Goal: Task Accomplishment & Management: Use online tool/utility

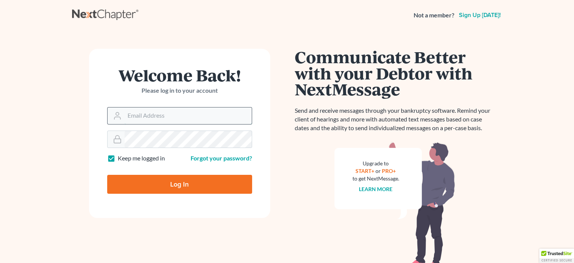
click at [151, 113] on input "Email Address" at bounding box center [188, 115] width 127 height 17
type input "[EMAIL_ADDRESS][DOMAIN_NAME]"
click at [188, 183] on input "Log In" at bounding box center [179, 183] width 145 height 19
type input "Thinking..."
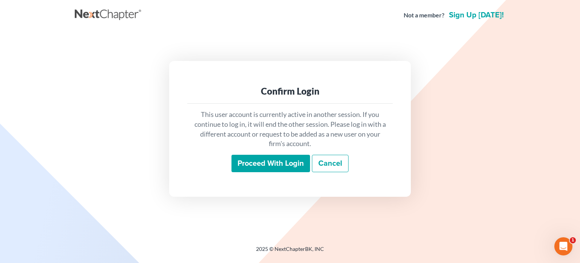
click at [267, 159] on input "Proceed with login" at bounding box center [271, 162] width 79 height 17
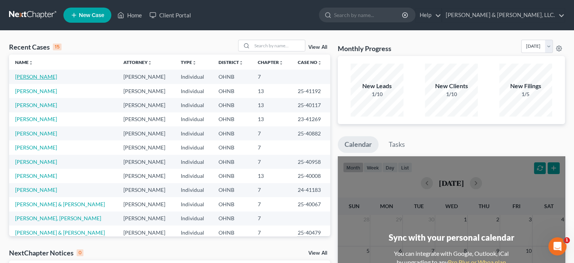
click at [40, 77] on link "Giuriceo, Joshua" at bounding box center [36, 76] width 42 height 6
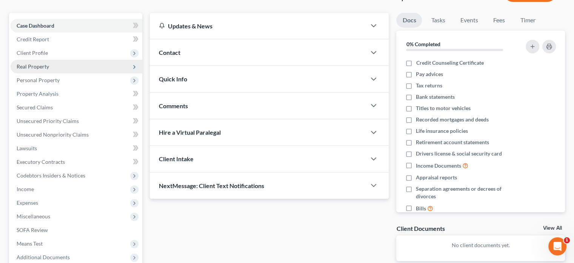
scroll to position [76, 0]
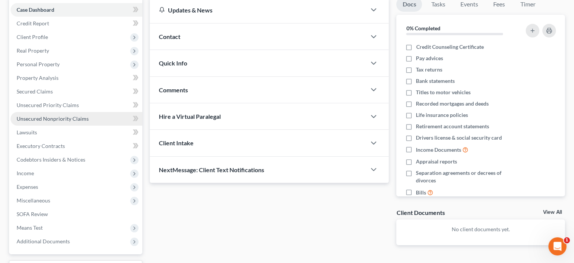
click at [42, 118] on span "Unsecured Nonpriority Claims" at bounding box center [53, 118] width 72 height 6
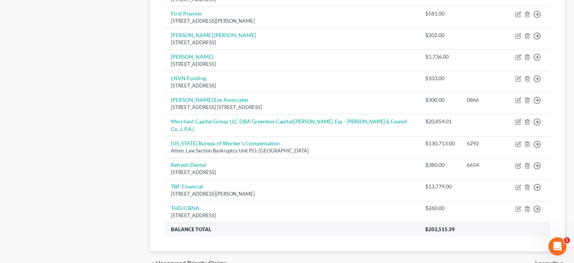
scroll to position [415, 0]
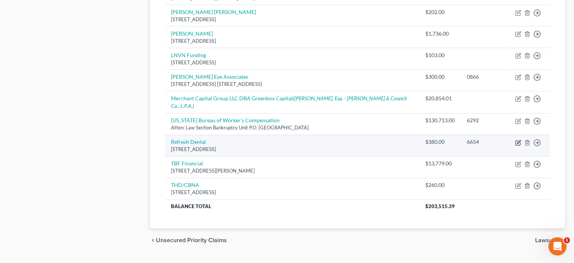
click at [517, 139] on icon "button" at bounding box center [519, 142] width 6 height 6
select select "36"
select select "9"
select select "0"
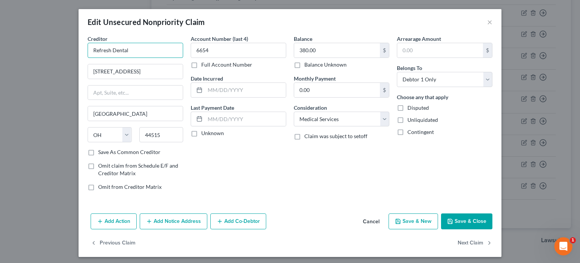
click at [135, 51] on input "Refresh Dental" at bounding box center [136, 50] width 96 height 15
type input "Refresh Dental Austintown"
click at [456, 221] on button "Save & Close" at bounding box center [466, 221] width 51 height 16
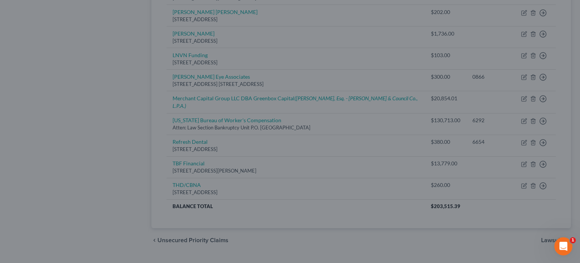
type input "0"
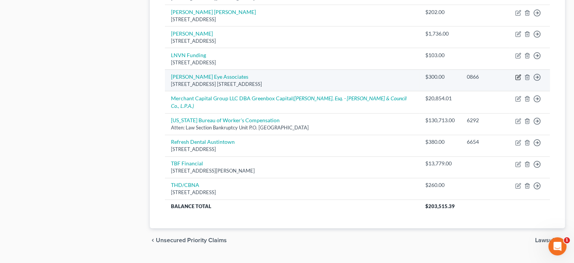
click at [519, 75] on icon "button" at bounding box center [518, 76] width 3 height 3
select select "36"
select select "9"
select select "0"
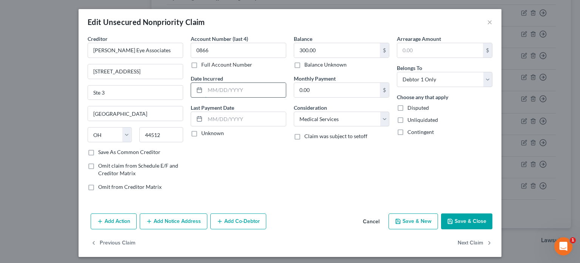
click at [205, 89] on input "text" at bounding box center [245, 90] width 81 height 14
type input "05/27/2025"
click at [280, 152] on div "Account Number (last 4) 0866 Full Account Number Date Incurred 05/27/2025 Last …" at bounding box center [238, 116] width 103 height 162
click at [451, 222] on button "Save & Close" at bounding box center [466, 221] width 51 height 16
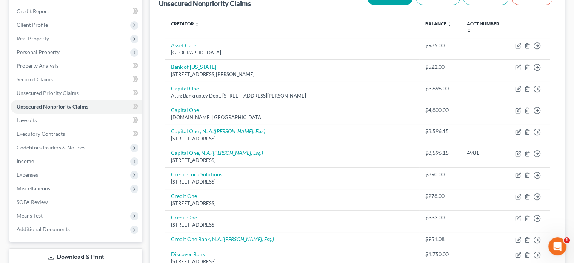
scroll to position [76, 0]
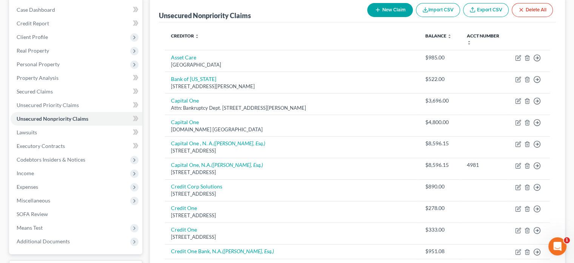
click at [383, 9] on button "New Claim" at bounding box center [391, 10] width 46 height 14
select select "0"
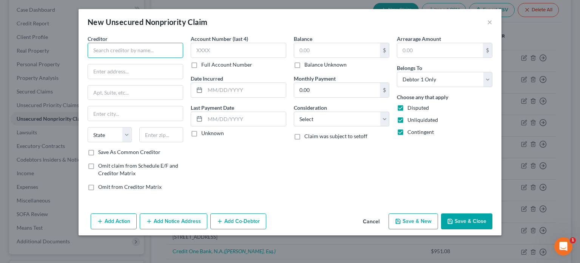
click at [130, 50] on input "text" at bounding box center [136, 50] width 96 height 15
type input "Akron Children's Hospital"
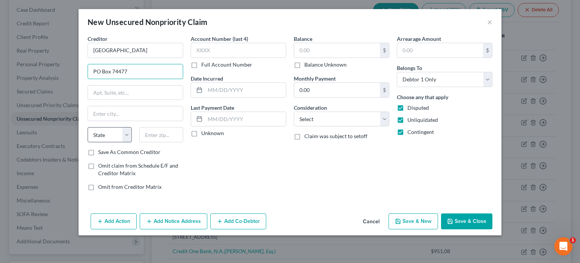
type input "PO Box 74477"
click at [116, 136] on select "State AL AK AR AZ CA CO CT DE DC FL GA GU HI ID IL IN IA KS KY LA ME MD MA MI M…" at bounding box center [110, 134] width 44 height 15
click at [408, 106] on label "Disputed" at bounding box center [419, 108] width 22 height 8
click at [411, 106] on input "Disputed" at bounding box center [413, 106] width 5 height 5
checkbox input "false"
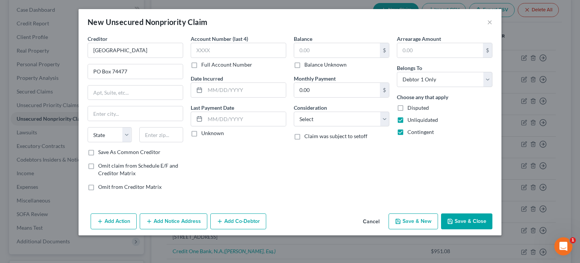
drag, startPoint x: 400, startPoint y: 118, endPoint x: 397, endPoint y: 122, distance: 4.6
click at [408, 119] on label "Unliquidated" at bounding box center [423, 120] width 31 height 8
click at [411, 119] on input "Unliquidated" at bounding box center [413, 118] width 5 height 5
checkbox input "false"
click at [408, 131] on label "Contingent" at bounding box center [421, 132] width 26 height 8
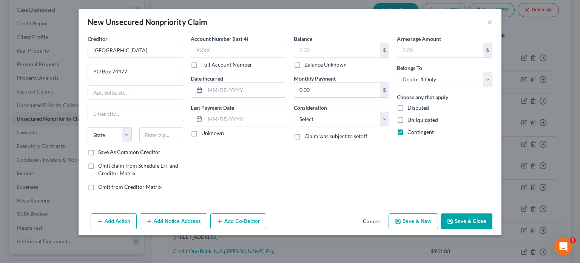
click at [411, 131] on input "Contingent" at bounding box center [413, 130] width 5 height 5
checkbox input "false"
click at [119, 133] on select "State AL AK AR AZ CA CO CT DE DC FL GA GU HI ID IL IN IA KS KY LA ME MD MA MI M…" at bounding box center [110, 134] width 44 height 15
select select "36"
click at [151, 134] on input "text" at bounding box center [161, 134] width 44 height 15
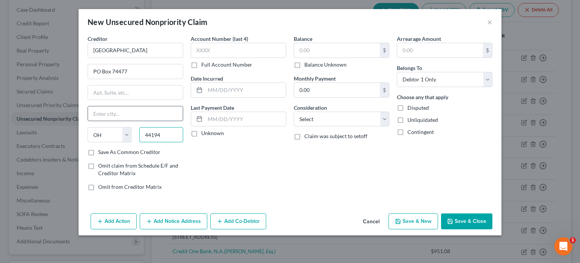
type input "44194"
type input "Cleveland"
click at [153, 114] on input "Cleveland" at bounding box center [135, 113] width 95 height 14
click at [301, 49] on input "text" at bounding box center [337, 50] width 86 height 14
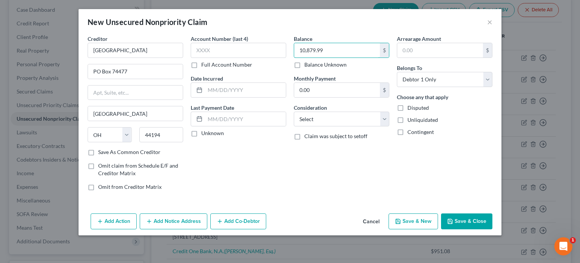
type input "10,879.99"
click at [380, 157] on div "Balance 10,879.99 $ Balance Unknown Balance Undetermined 10,879.99 $ Balance Un…" at bounding box center [341, 116] width 103 height 162
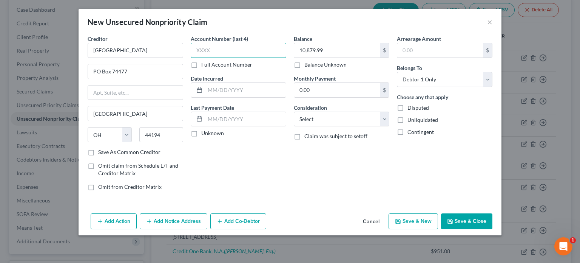
click at [216, 45] on input "text" at bounding box center [239, 50] width 96 height 15
type input "3114"
click at [287, 160] on div "Account Number (last 4) 3114 Full Account Number Date Incurred Last Payment Dat…" at bounding box center [238, 116] width 103 height 162
click at [316, 120] on select "Select Cable / Satellite Services Collection Agency Credit Card Debt Debt Couns…" at bounding box center [342, 118] width 96 height 15
select select "9"
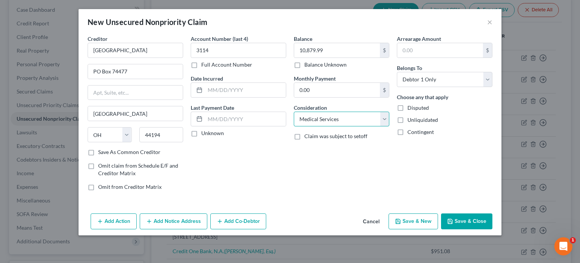
click at [294, 111] on select "Select Cable / Satellite Services Collection Agency Credit Card Debt Debt Couns…" at bounding box center [342, 118] width 96 height 15
click at [334, 181] on div "Balance 10,879.99 $ Balance Unknown Balance Undetermined 10,879.99 $ Balance Un…" at bounding box center [341, 116] width 103 height 162
click at [462, 218] on button "Save & Close" at bounding box center [466, 221] width 51 height 16
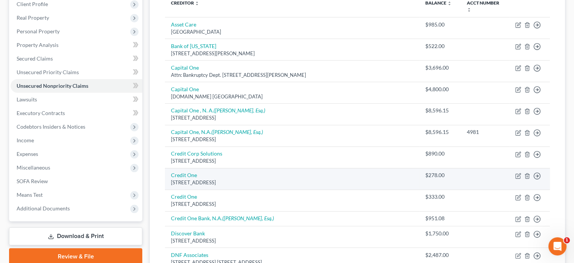
scroll to position [0, 0]
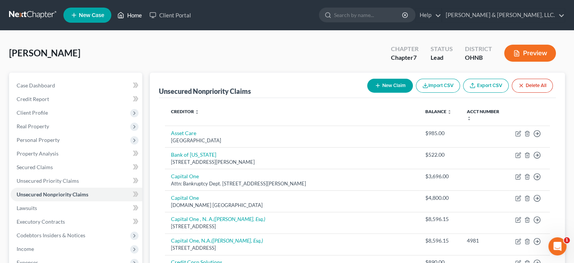
click at [133, 13] on link "Home" at bounding box center [130, 15] width 32 height 14
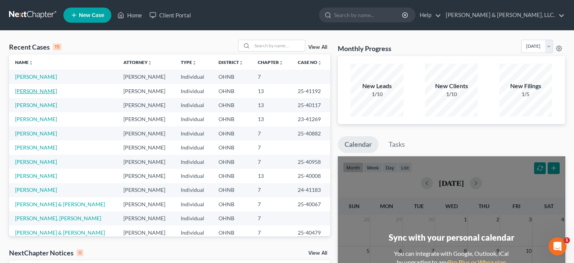
click at [39, 89] on link "Houck, Daren" at bounding box center [36, 91] width 42 height 6
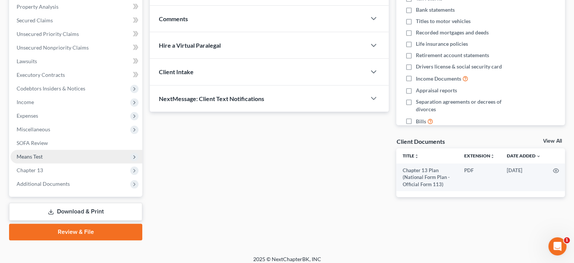
scroll to position [151, 0]
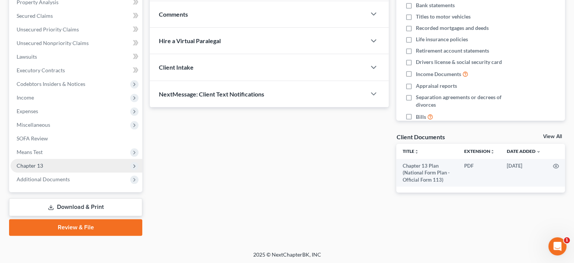
click at [26, 165] on span "Chapter 13" at bounding box center [30, 165] width 26 height 6
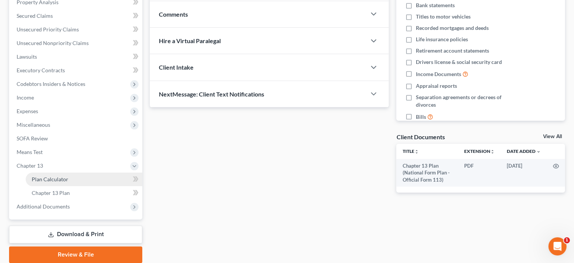
click at [60, 180] on span "Plan Calculator" at bounding box center [50, 179] width 37 height 6
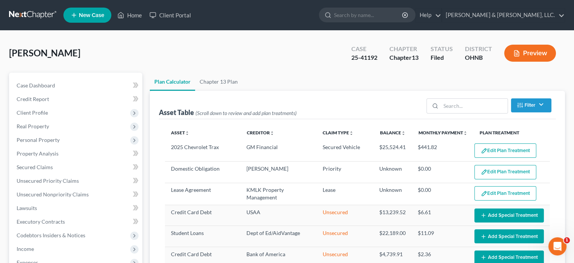
select select "59"
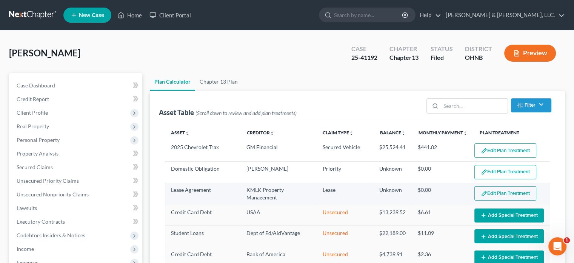
click at [483, 188] on button "Edit Plan Treatment" at bounding box center [506, 193] width 62 height 14
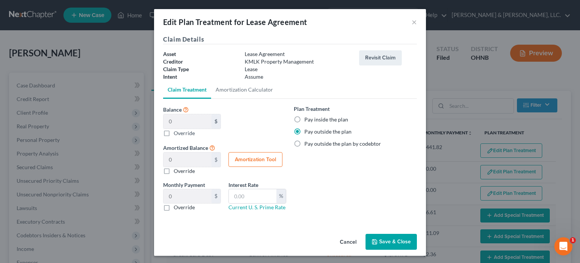
click at [380, 238] on button "Save & Close" at bounding box center [391, 241] width 51 height 16
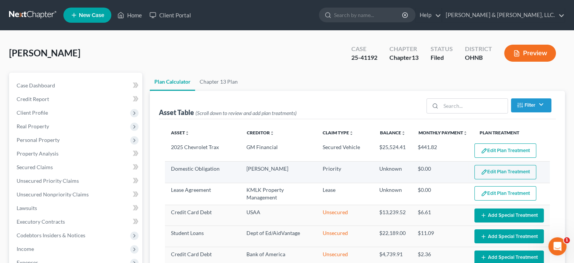
select select "59"
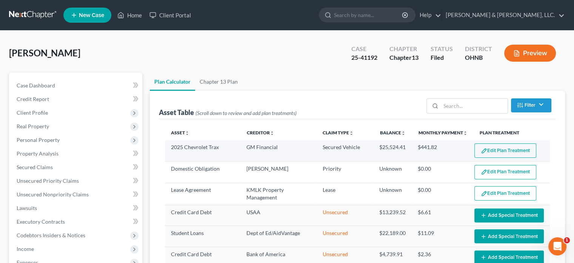
click at [481, 150] on img "button" at bounding box center [484, 150] width 6 height 6
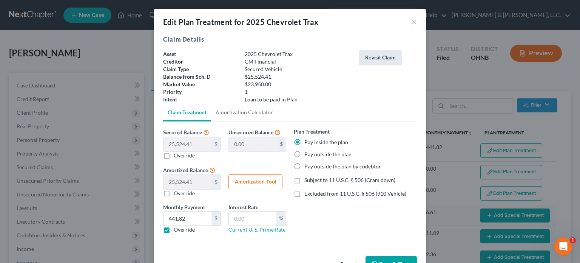
click at [368, 59] on button "Revisit Claim" at bounding box center [380, 57] width 43 height 15
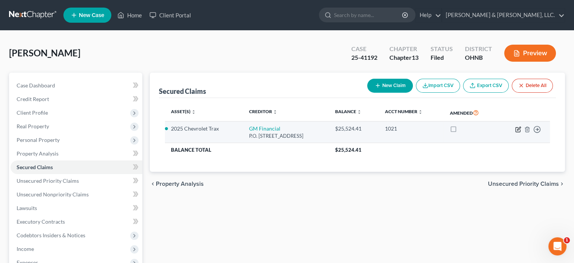
click at [519, 128] on icon "button" at bounding box center [519, 129] width 6 height 6
select select "45"
select select "4"
select select "0"
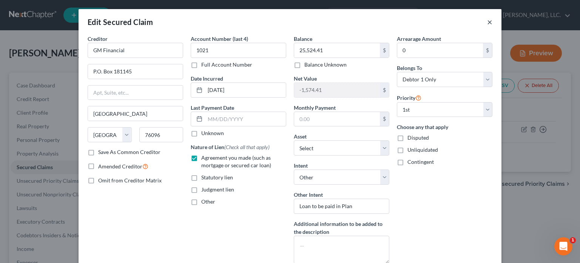
click at [488, 21] on button "×" at bounding box center [489, 21] width 5 height 9
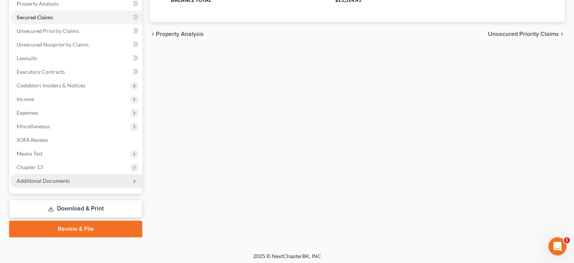
scroll to position [151, 0]
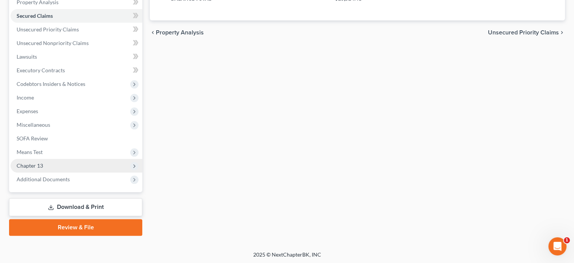
click at [25, 165] on span "Chapter 13" at bounding box center [30, 165] width 26 height 6
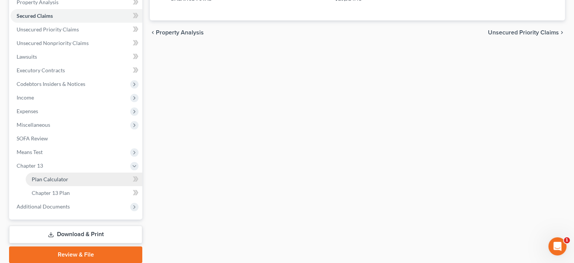
click at [44, 178] on span "Plan Calculator" at bounding box center [50, 179] width 37 height 6
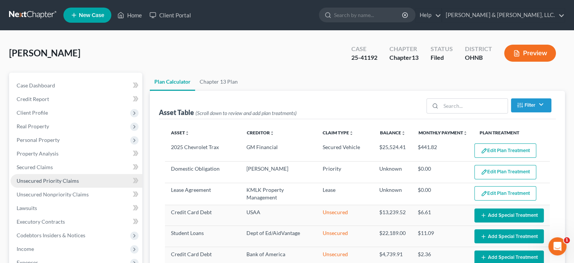
select select "59"
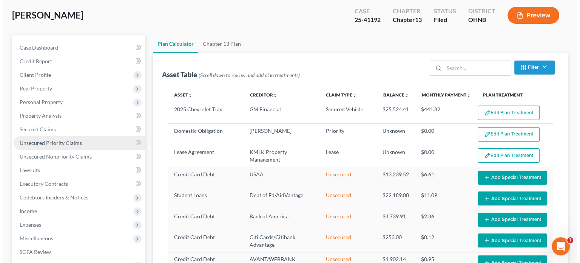
scroll to position [38, 0]
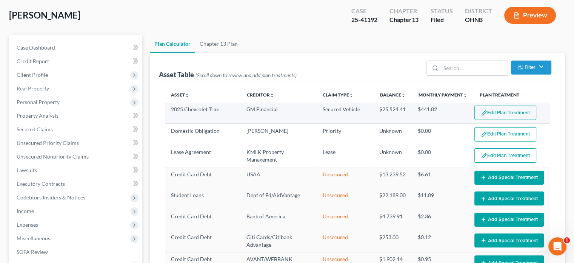
click at [493, 107] on button "Edit Plan Treatment" at bounding box center [506, 112] width 62 height 14
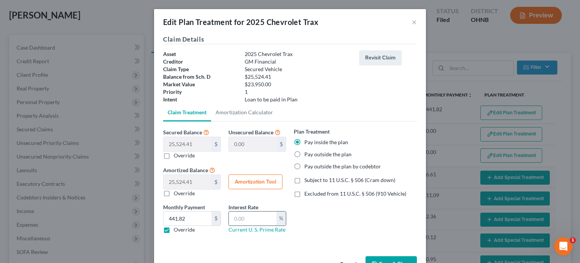
click at [233, 219] on input "text" at bounding box center [253, 218] width 48 height 14
type input "10.49"
click at [345, 237] on div "Plan Treatment Pay inside the plan Pay outside the plan Pay outside the plan by…" at bounding box center [355, 183] width 131 height 112
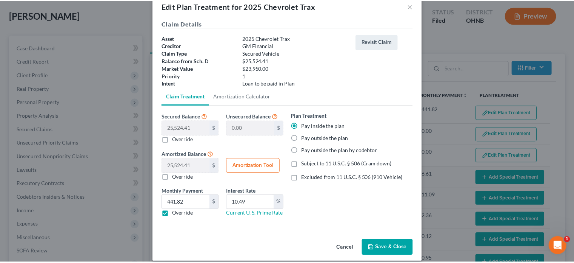
scroll to position [24, 0]
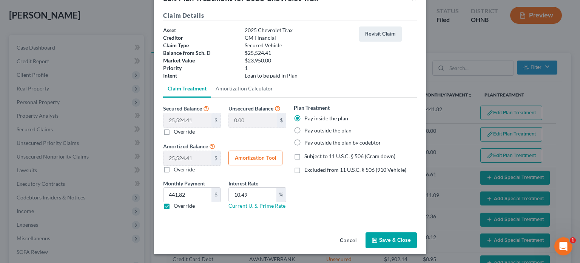
click at [397, 240] on button "Save & Close" at bounding box center [391, 240] width 51 height 16
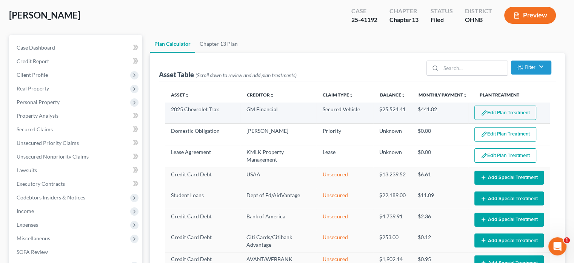
select select "59"
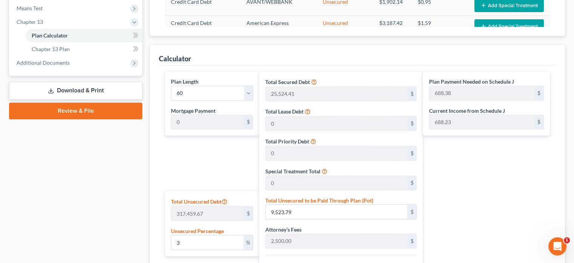
scroll to position [340, 0]
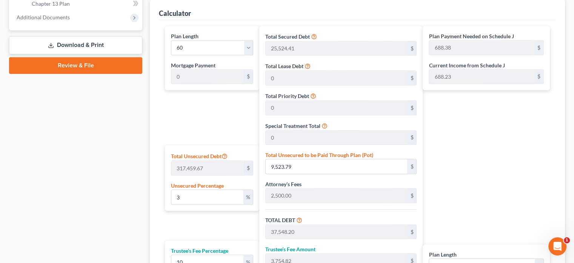
click at [479, 117] on div "Plan Payment Needed on Schedule J 688.38 $ Current Income from Schedule J 688.2…" at bounding box center [488, 179] width 131 height 307
